Goal: Information Seeking & Learning: Learn about a topic

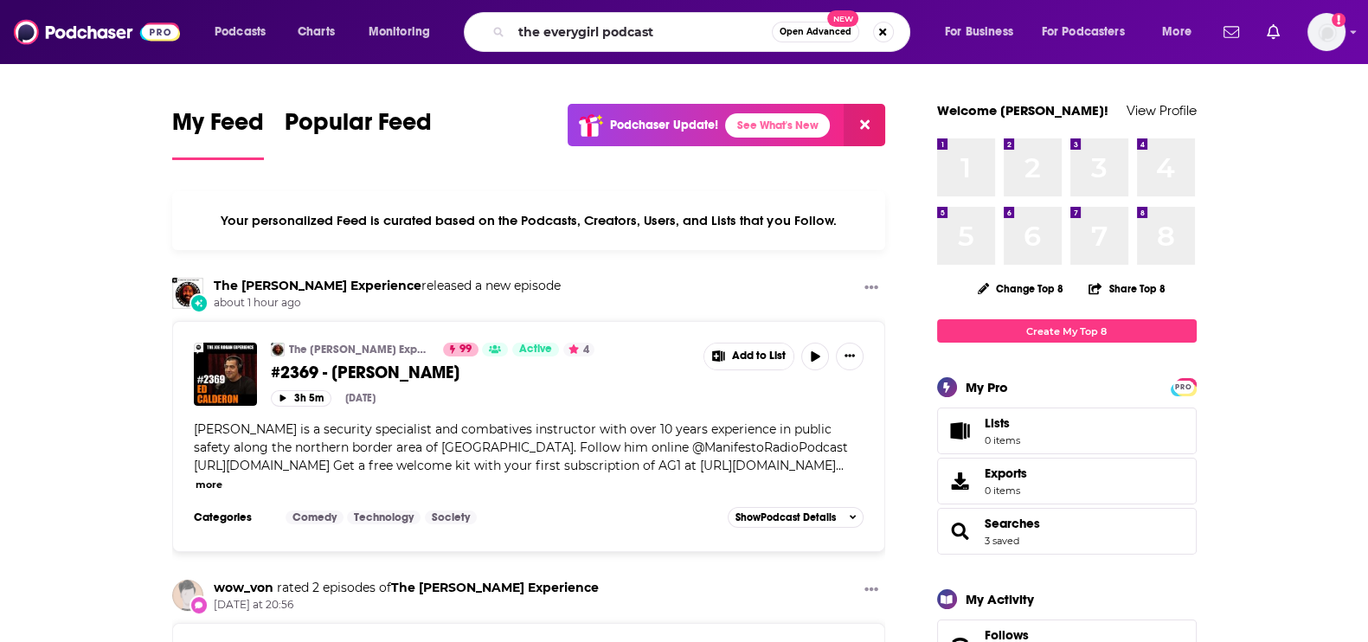
type input "the everygirl podcast"
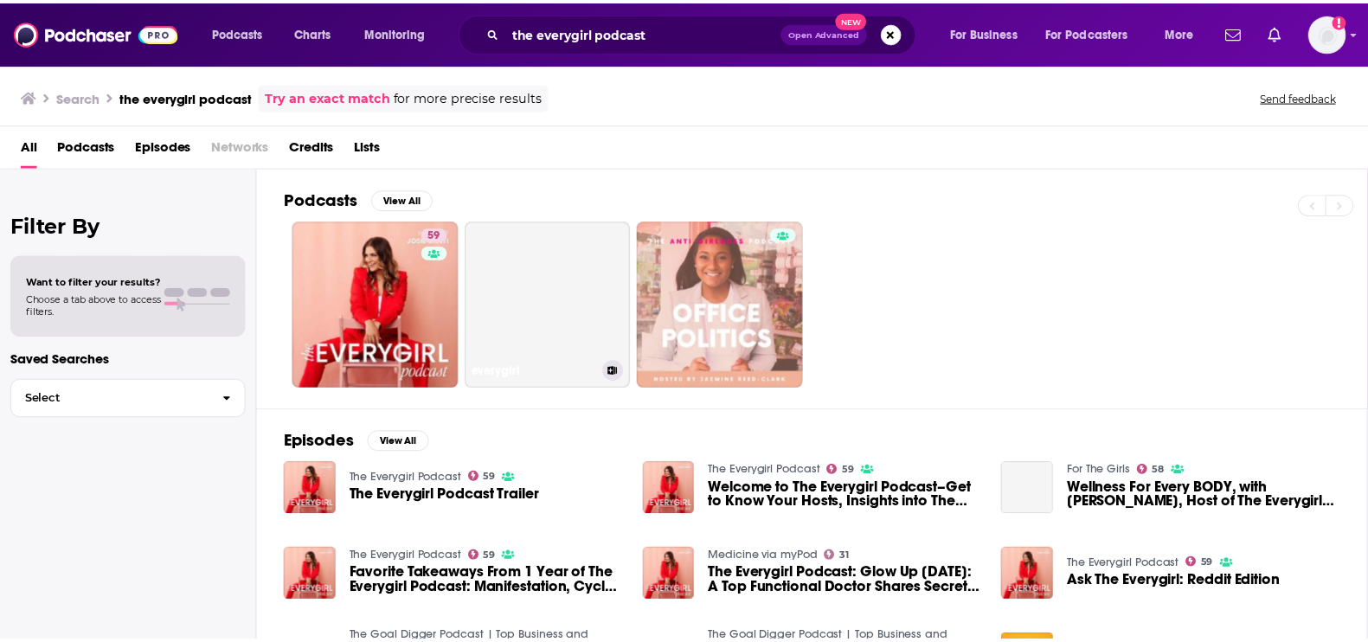
scroll to position [35, 0]
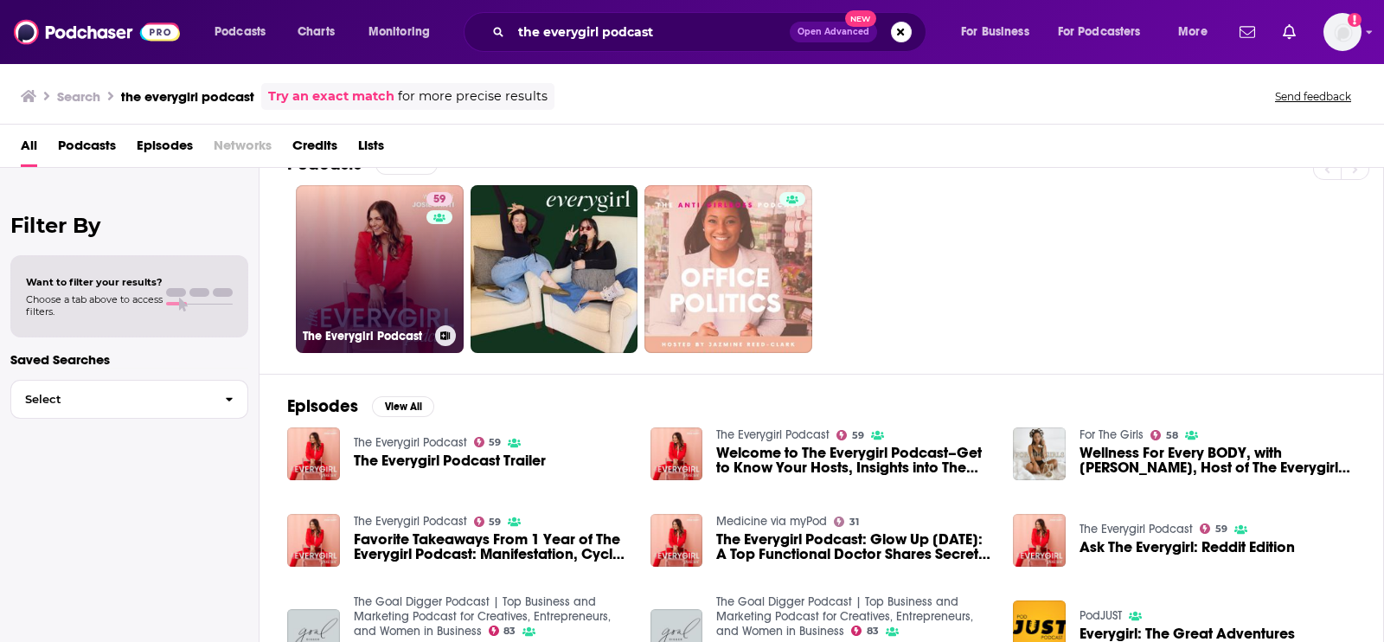
click at [364, 230] on link "59 The Everygirl Podcast" at bounding box center [380, 269] width 168 height 168
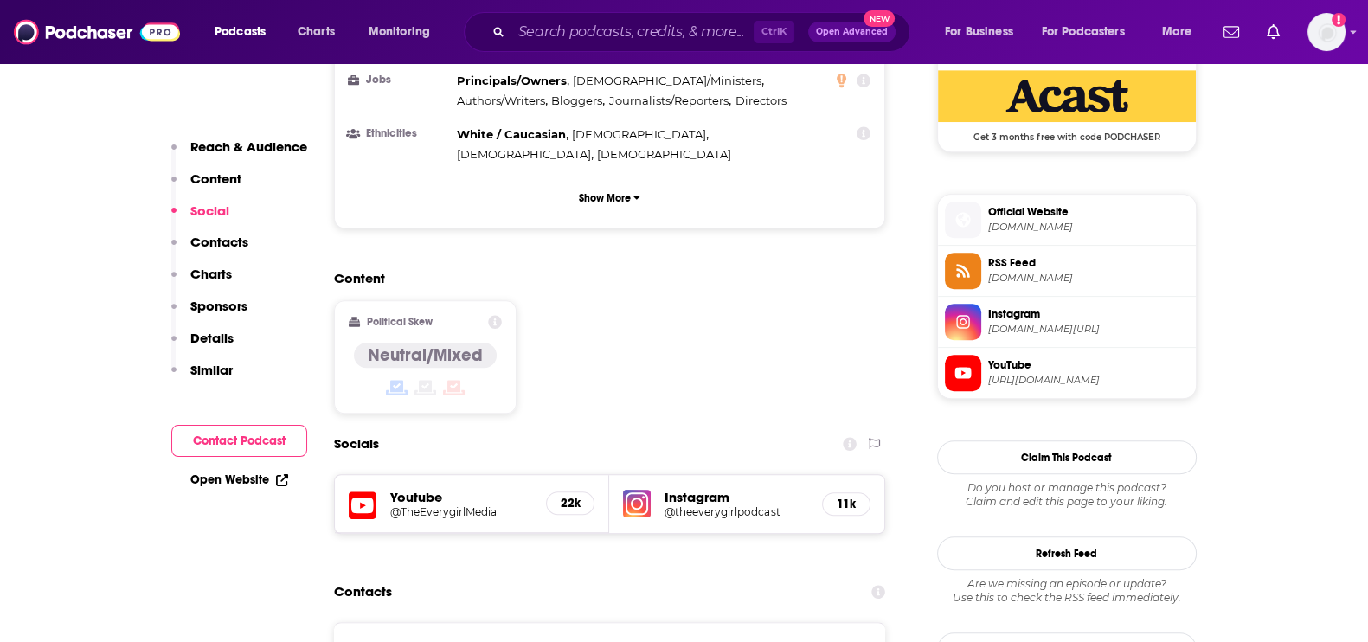
scroll to position [1307, 0]
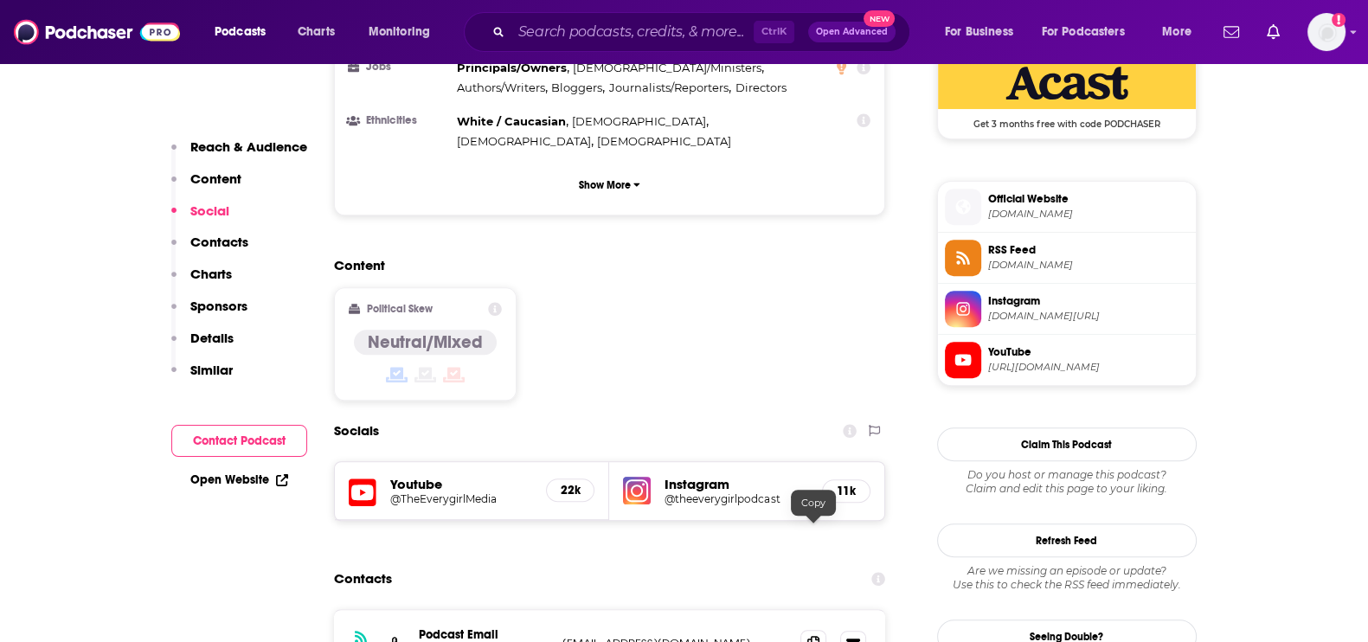
click at [807, 636] on icon at bounding box center [813, 643] width 12 height 14
